Goal: Navigation & Orientation: Find specific page/section

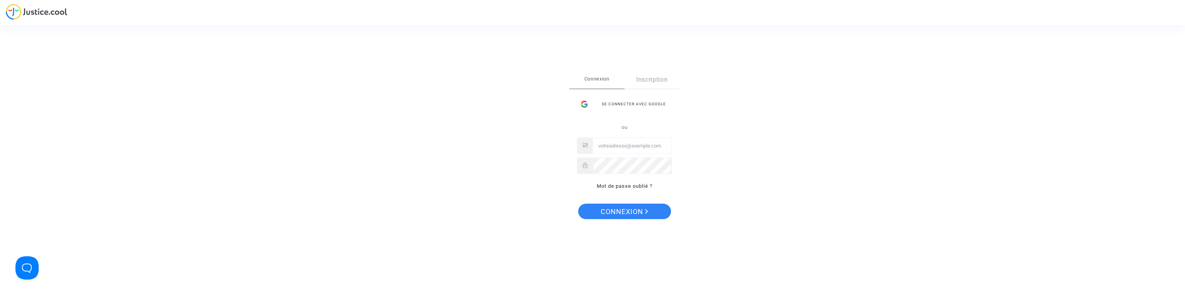
type input "charles@isogroup.fr"
click at [622, 215] on span "Connexion" at bounding box center [625, 211] width 48 height 16
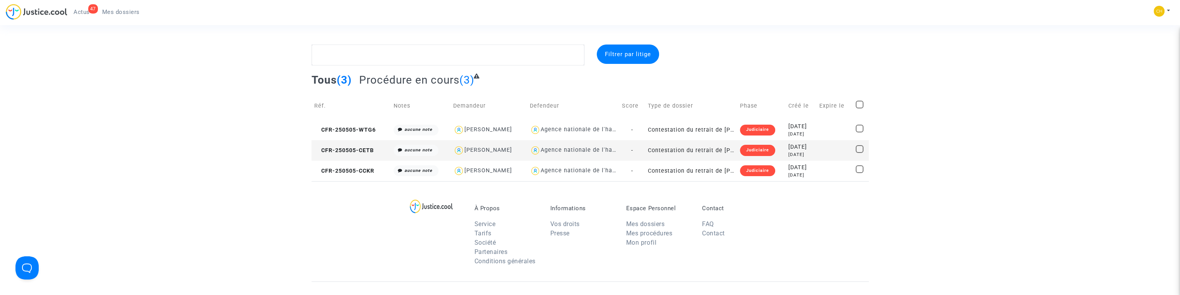
click at [126, 12] on span "Mes dossiers" at bounding box center [121, 12] width 38 height 7
click at [655, 236] on link "Mes procédures" at bounding box center [649, 232] width 46 height 7
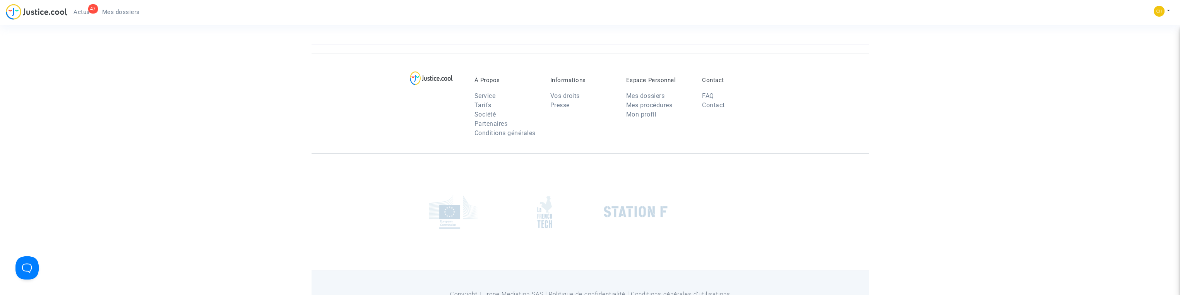
click at [654, 108] on link "Mes procédures" at bounding box center [649, 104] width 46 height 7
click at [85, 11] on span "Actus" at bounding box center [82, 12] width 16 height 7
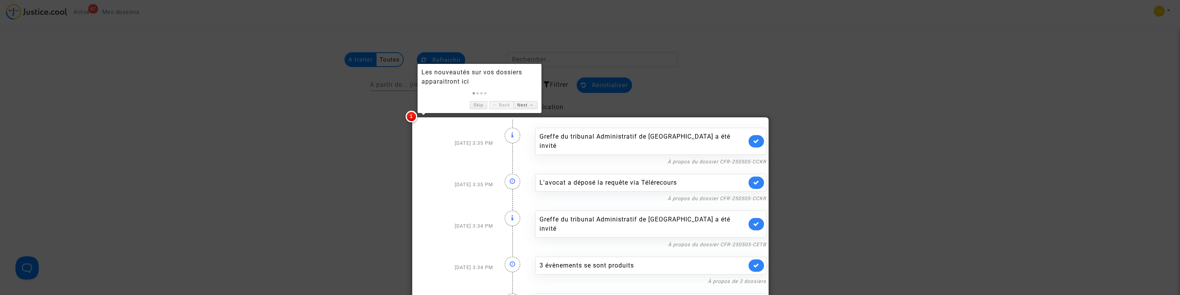
click at [519, 106] on link "Next →" at bounding box center [525, 105] width 24 height 8
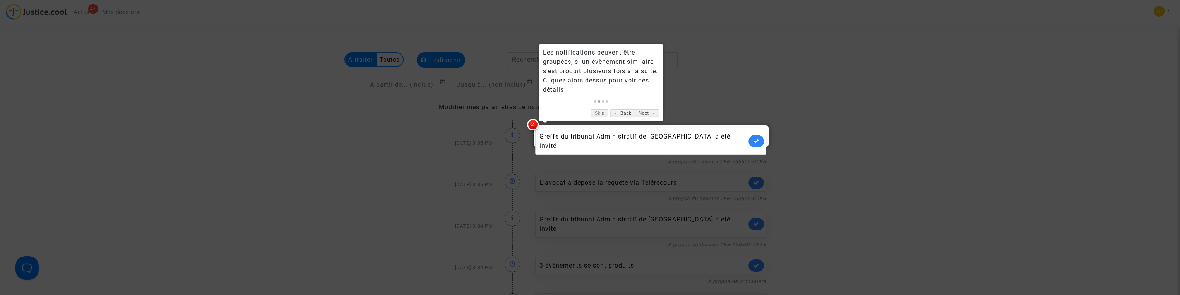
click at [430, 146] on div at bounding box center [590, 147] width 1180 height 295
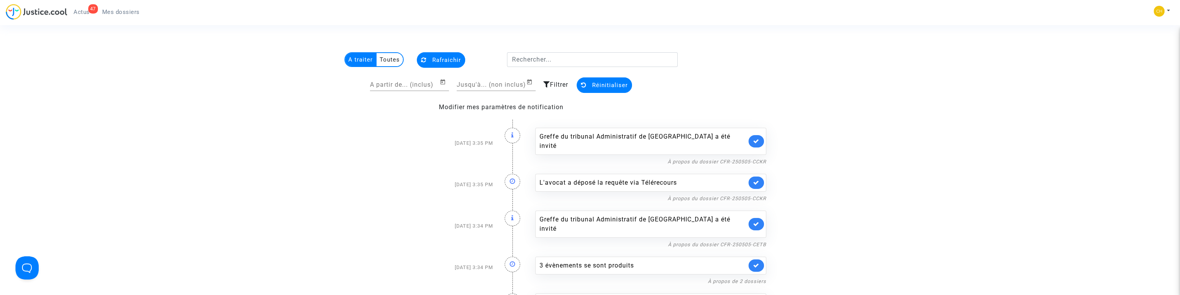
click at [128, 12] on span "Mes dossiers" at bounding box center [121, 12] width 38 height 7
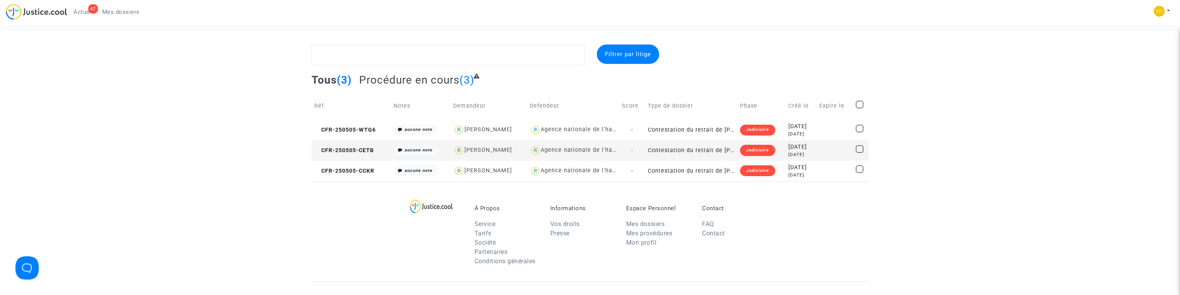
click at [709, 229] on li "Contact" at bounding box center [734, 233] width 64 height 9
click at [712, 230] on link "Contact" at bounding box center [713, 232] width 23 height 7
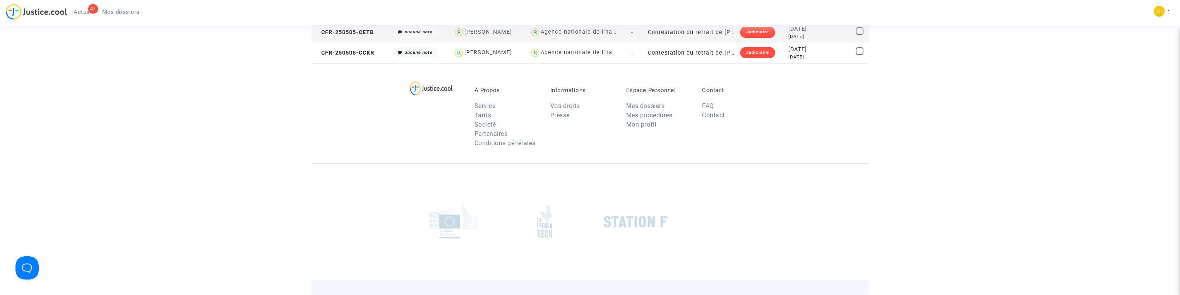
scroll to position [18, 0]
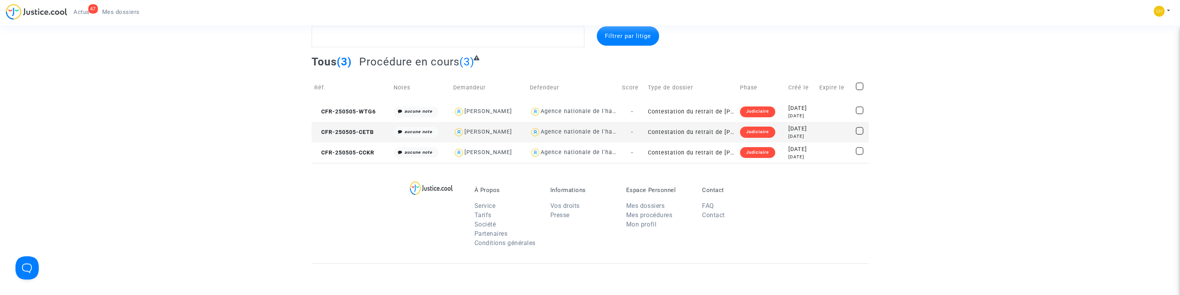
click at [752, 237] on div "Contact FAQ Contact" at bounding box center [734, 218] width 76 height 65
